Goal: Information Seeking & Learning: Compare options

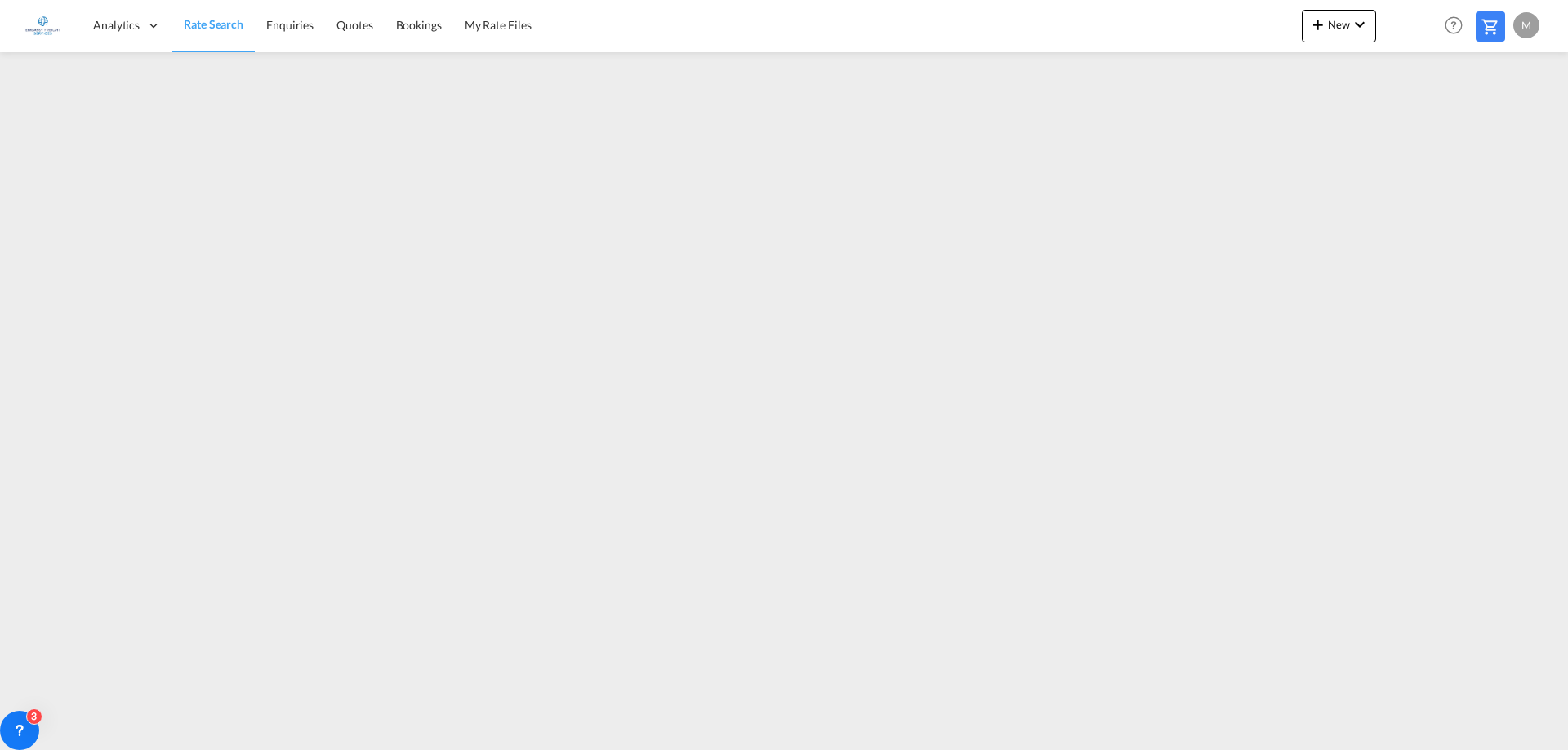
click at [223, 32] on span "Rate Search" at bounding box center [213, 24] width 59 height 17
